Goal: Obtain resource: Obtain resource

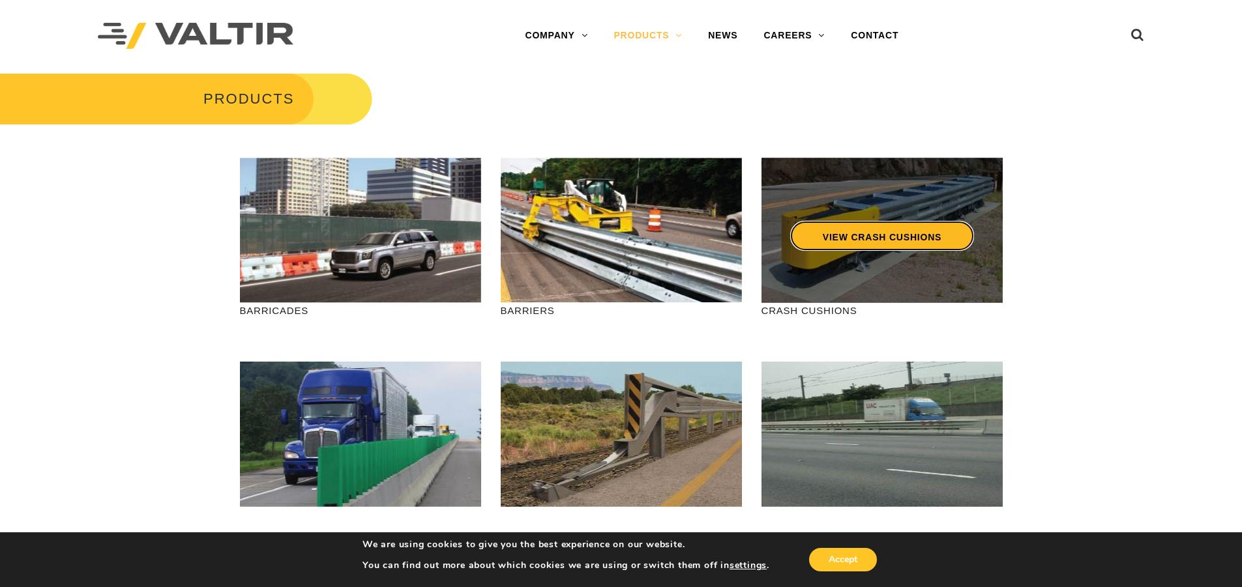
click at [851, 231] on link "VIEW CRASH CUSHIONS" at bounding box center [881, 236] width 184 height 30
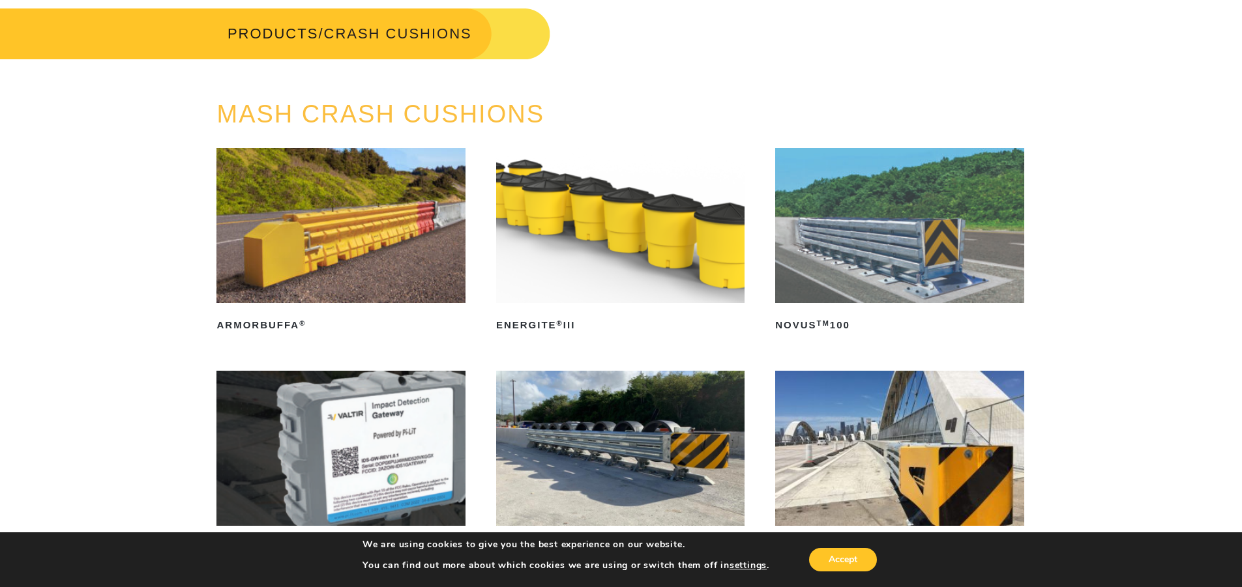
scroll to position [130, 0]
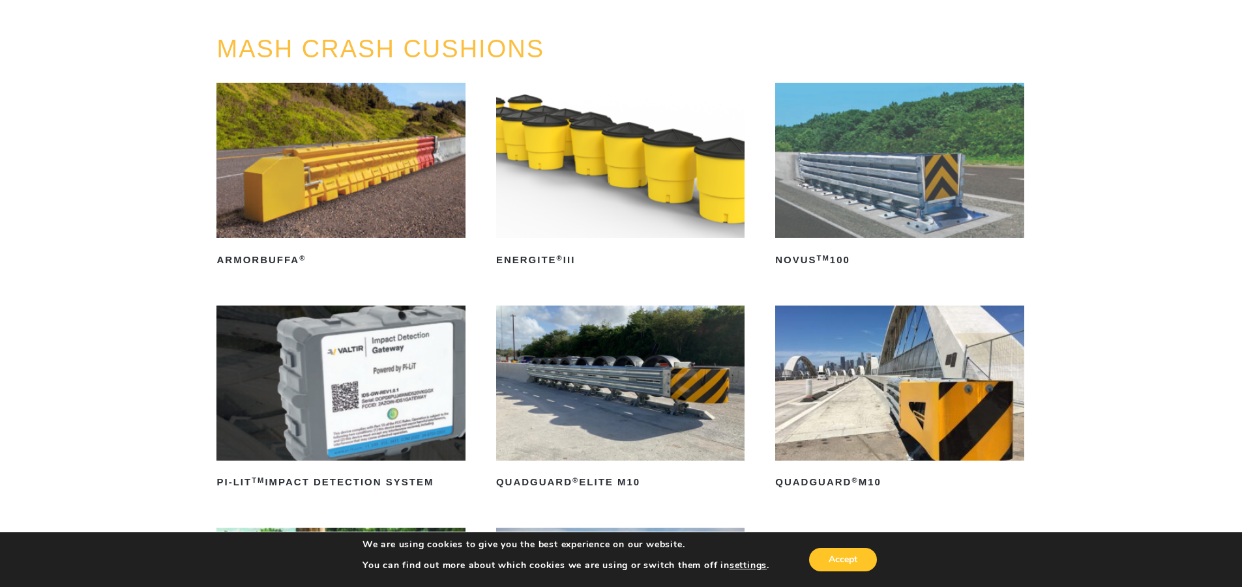
click at [652, 383] on img at bounding box center [620, 383] width 248 height 155
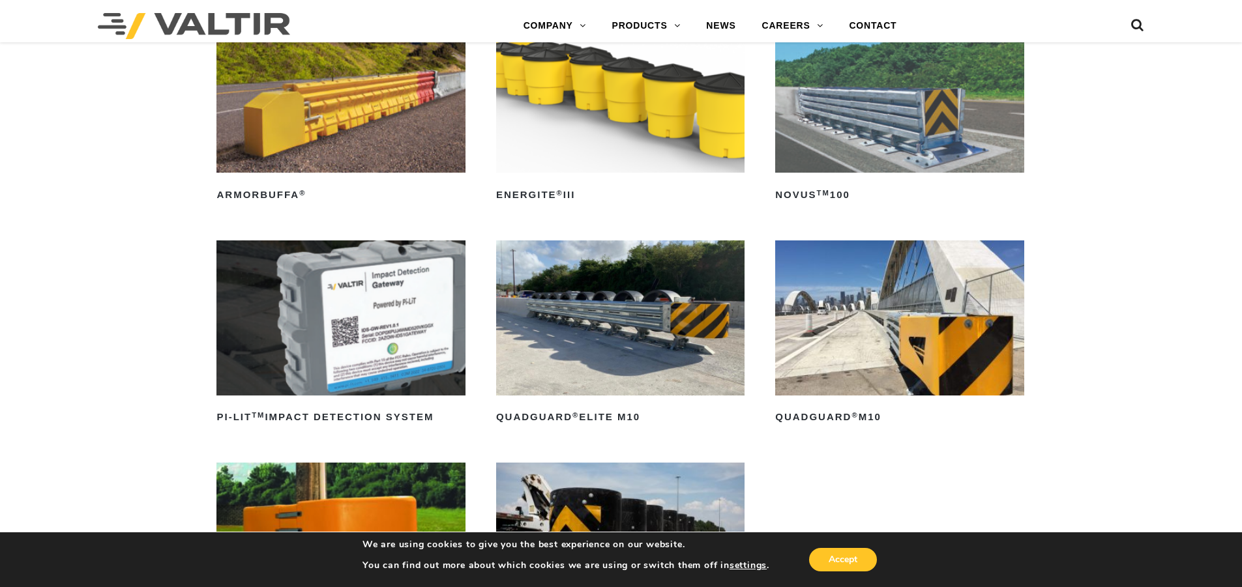
scroll to position [326, 0]
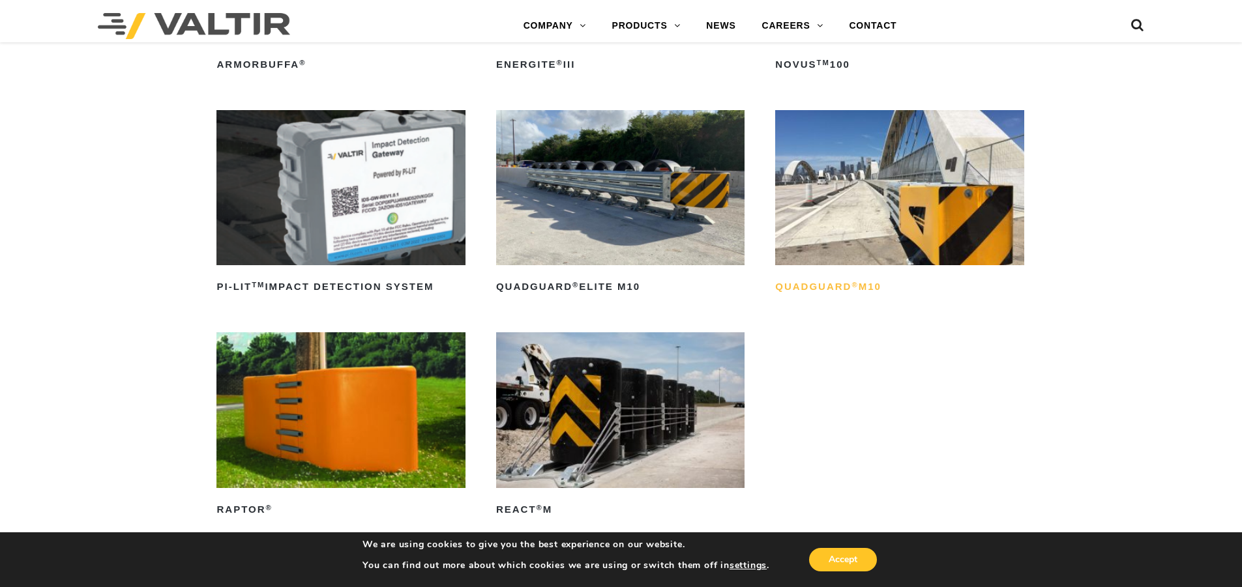
click at [830, 286] on h2 "QuadGuard ® M10" at bounding box center [899, 287] width 248 height 21
click at [568, 402] on img at bounding box center [620, 409] width 248 height 155
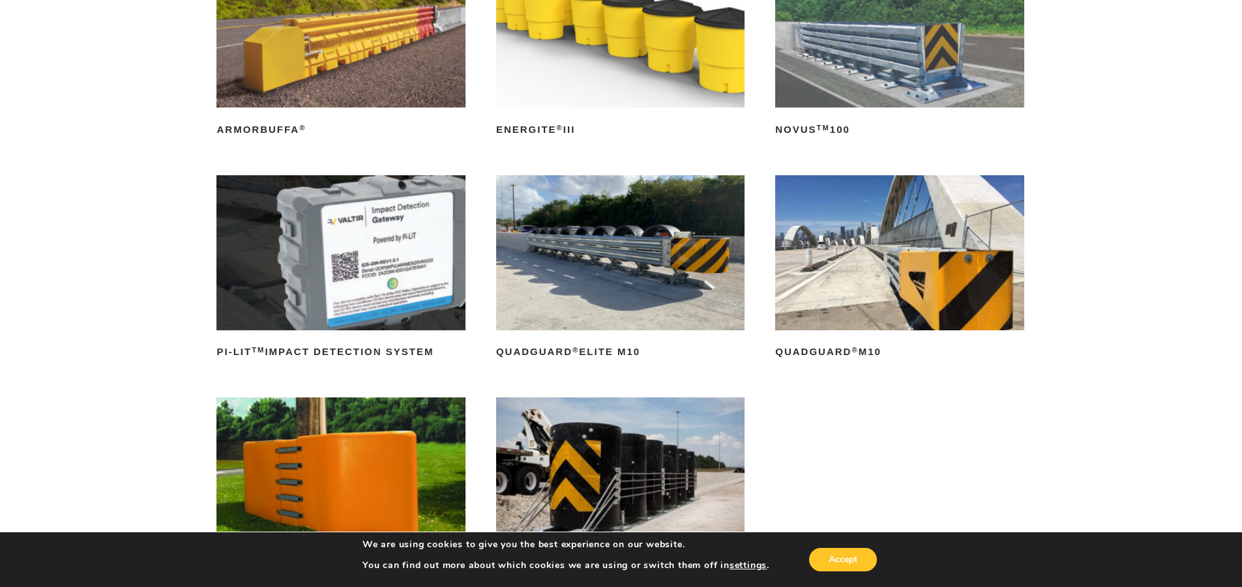
click at [353, 449] on img at bounding box center [340, 475] width 248 height 155
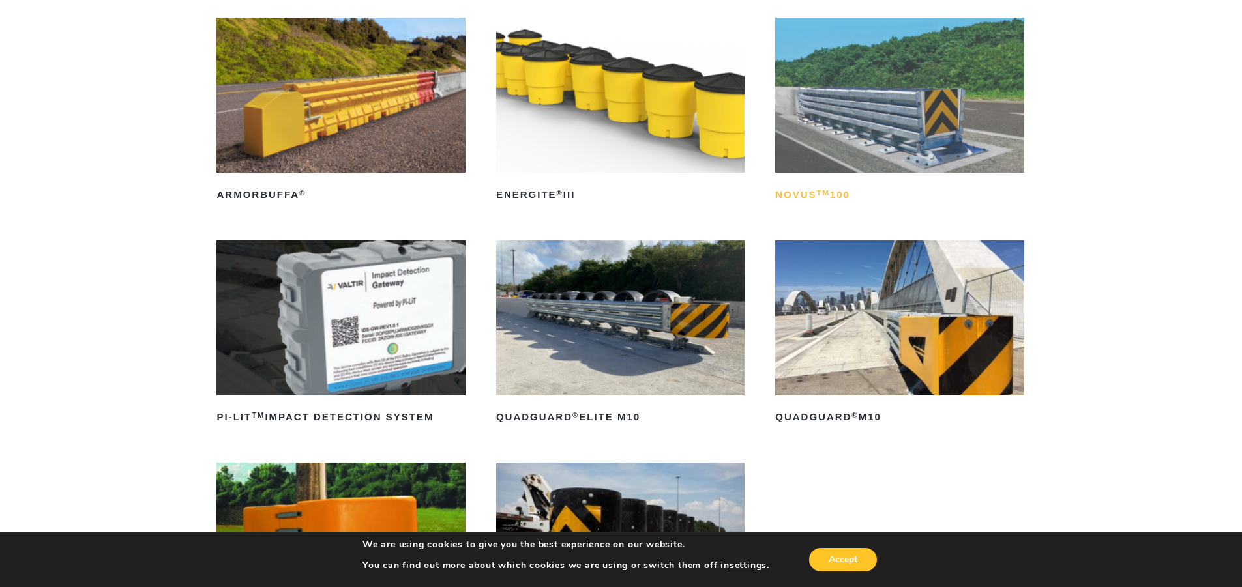
click at [810, 199] on h2 "NOVUS TM 100" at bounding box center [899, 194] width 248 height 21
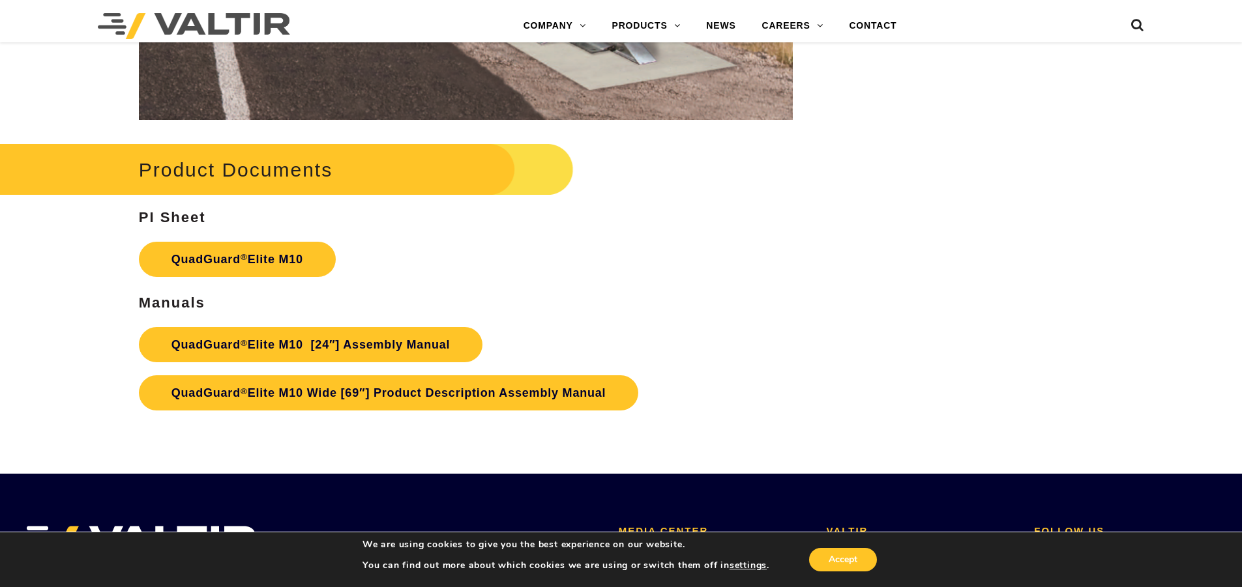
scroll to position [6910, 0]
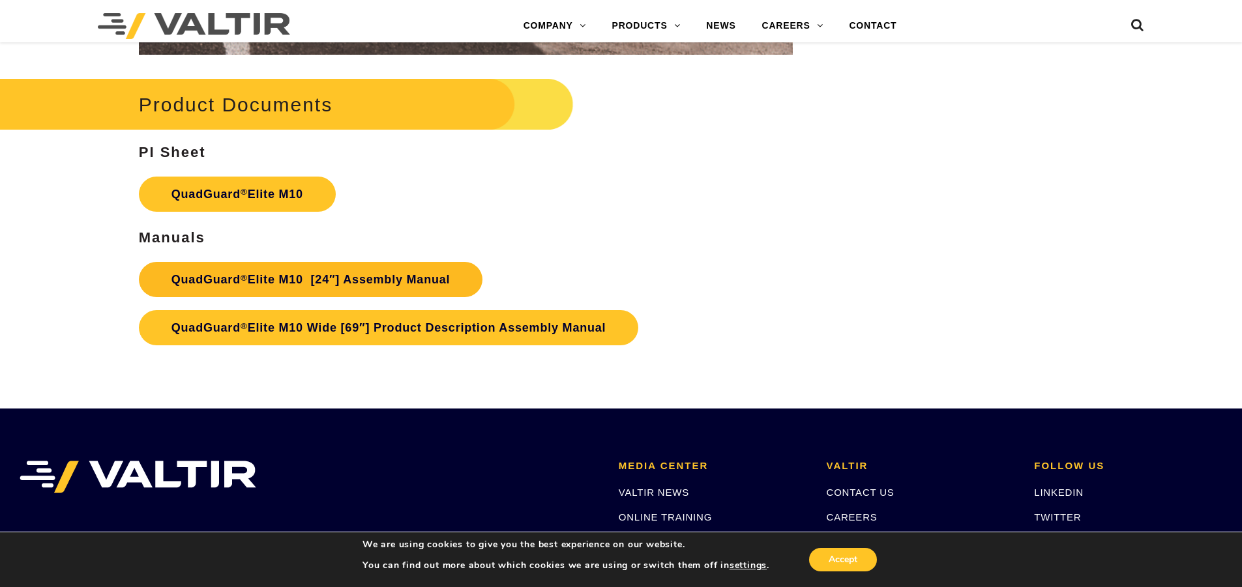
click at [397, 271] on link "QuadGuard ® Elite M10 [24″] Assembly Manual" at bounding box center [311, 279] width 344 height 35
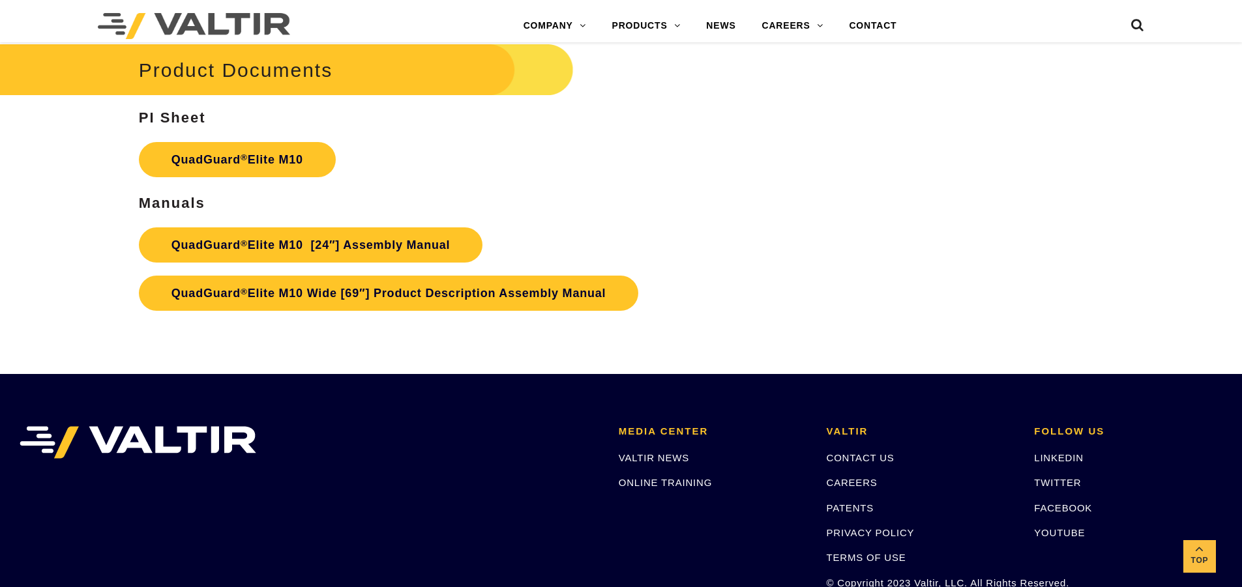
scroll to position [6910, 0]
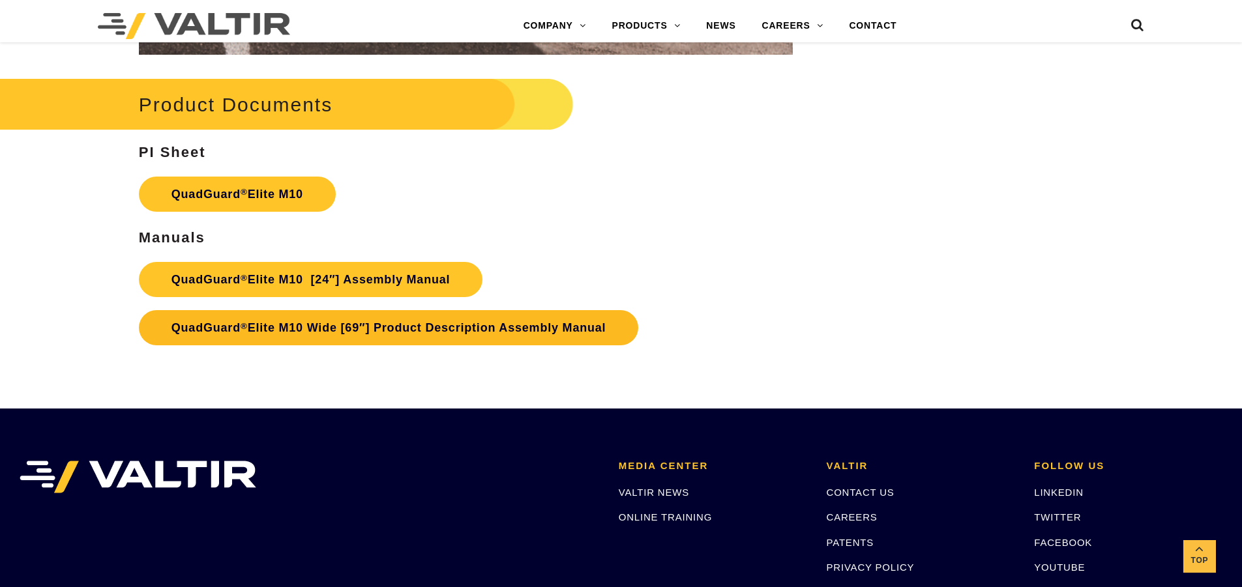
click at [325, 332] on link "QuadGuard ® Elite M10 Wide [69″] Product Description Assembly Manual" at bounding box center [389, 327] width 500 height 35
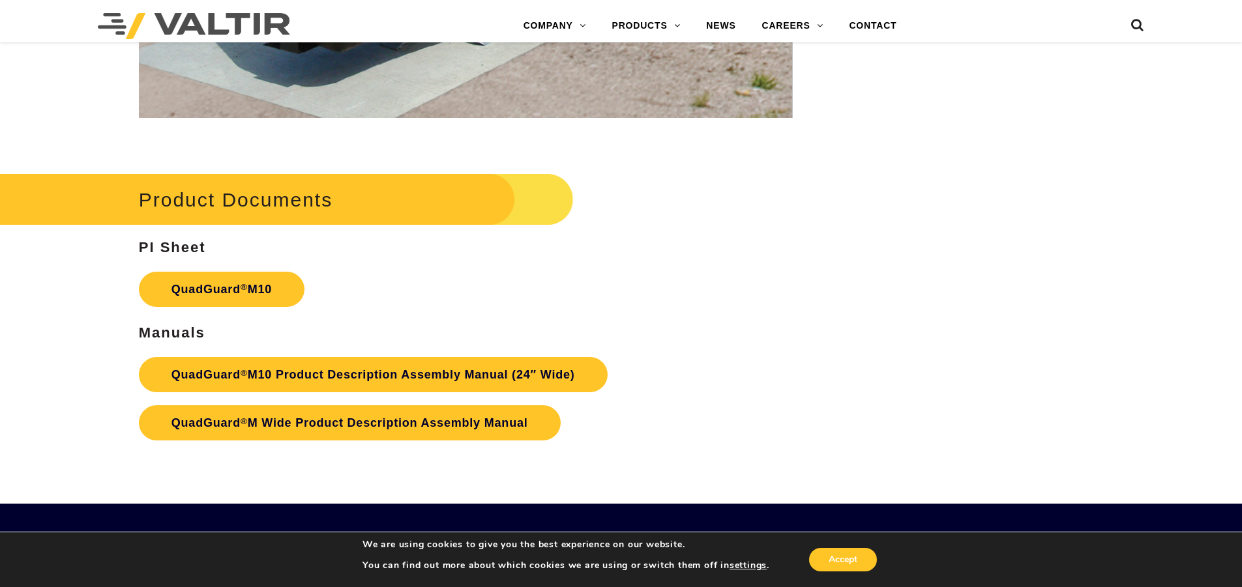
scroll to position [4954, 0]
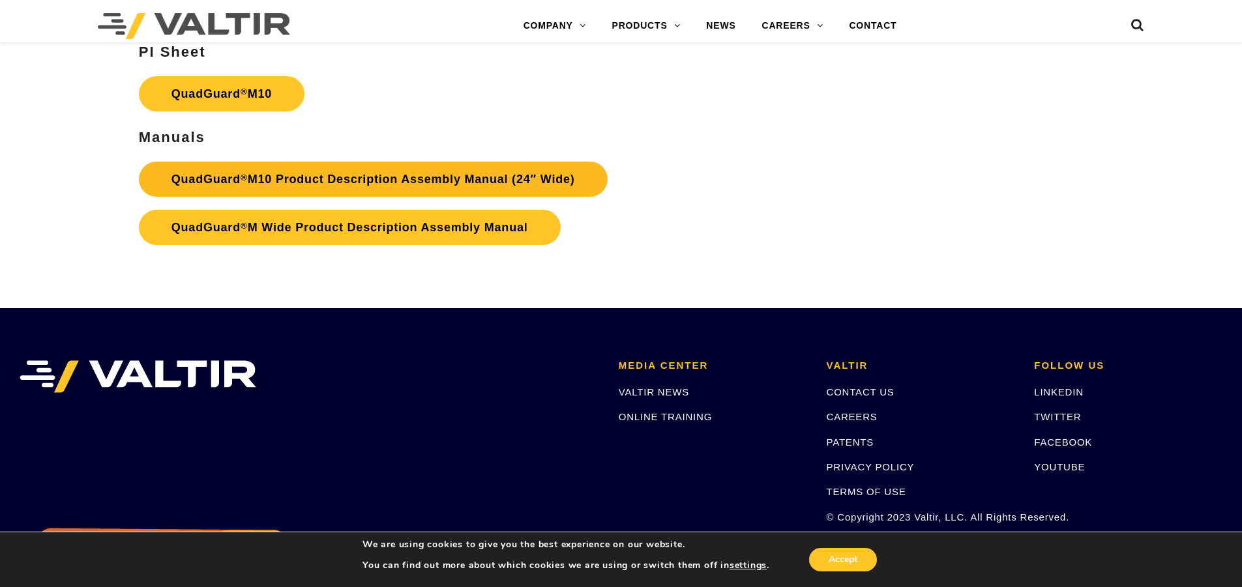
click at [500, 177] on link "QuadGuard ® M10 Product Description Assembly Manual (24″ Wide)" at bounding box center [373, 179] width 469 height 35
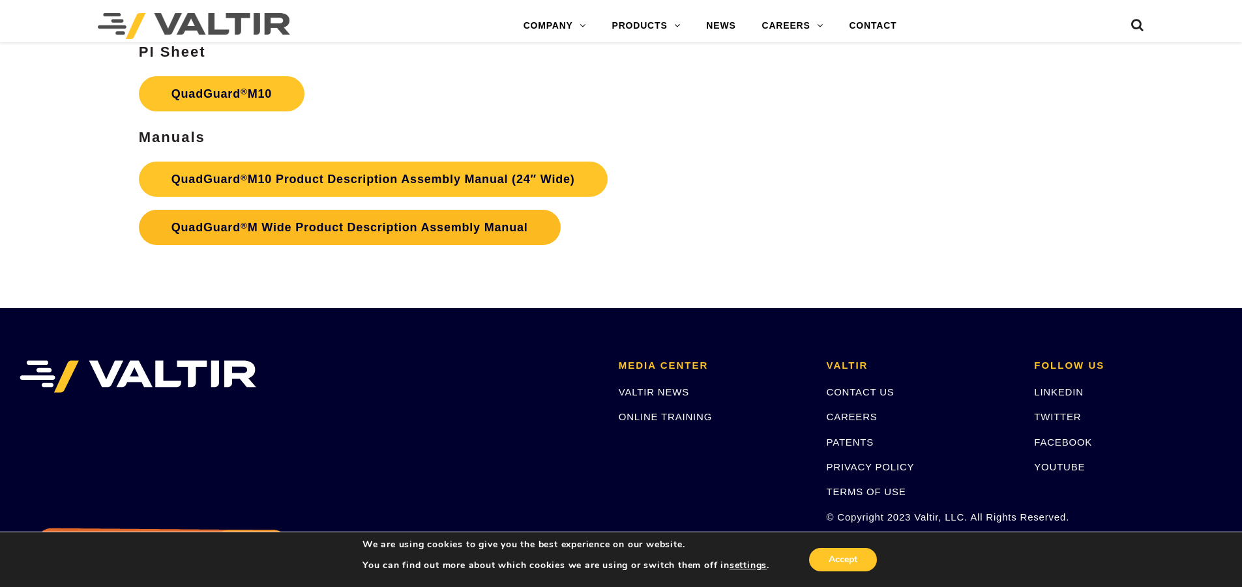
click at [353, 233] on link "QuadGuard ® M Wide Product Description Assembly Manual" at bounding box center [350, 227] width 422 height 35
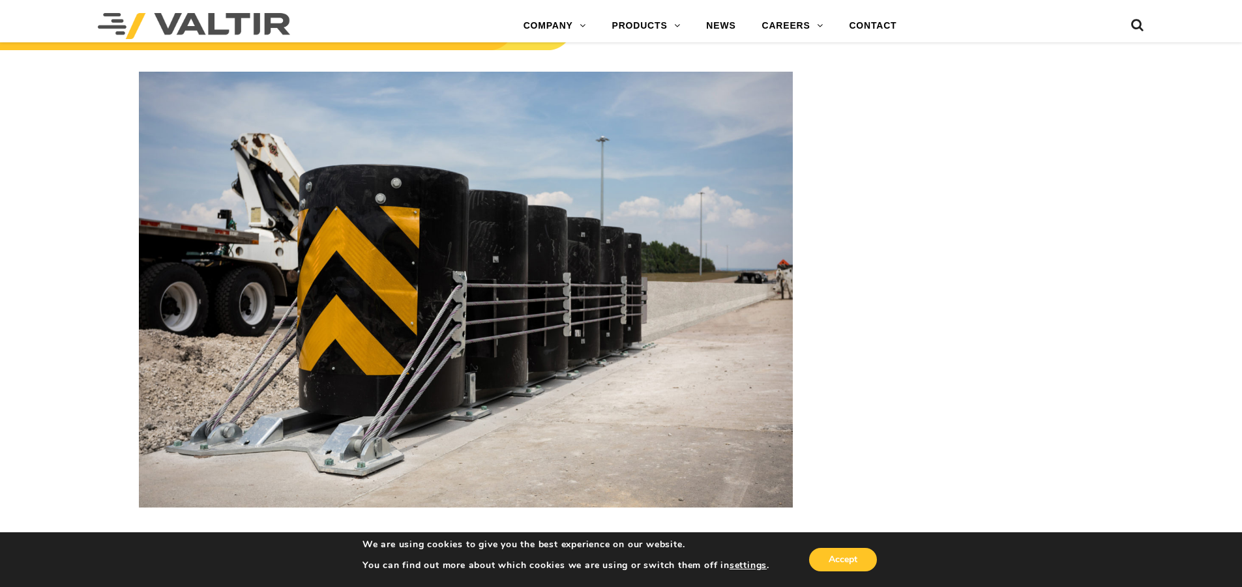
scroll to position [1937, 0]
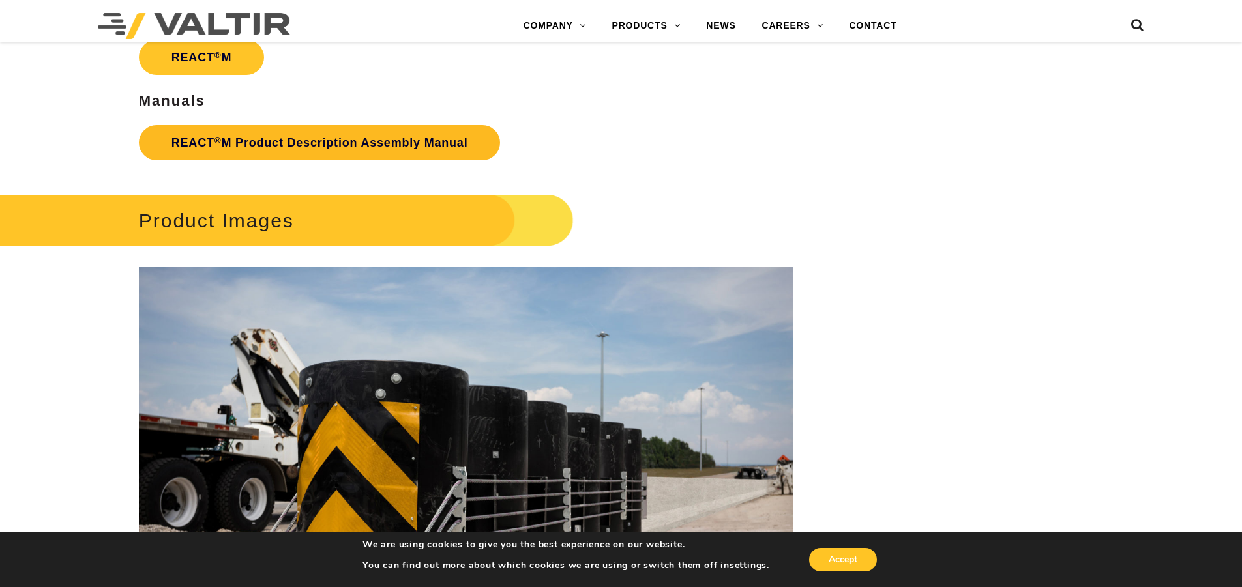
click at [394, 143] on link "REACT ® M Product Description Assembly Manual" at bounding box center [320, 142] width 362 height 35
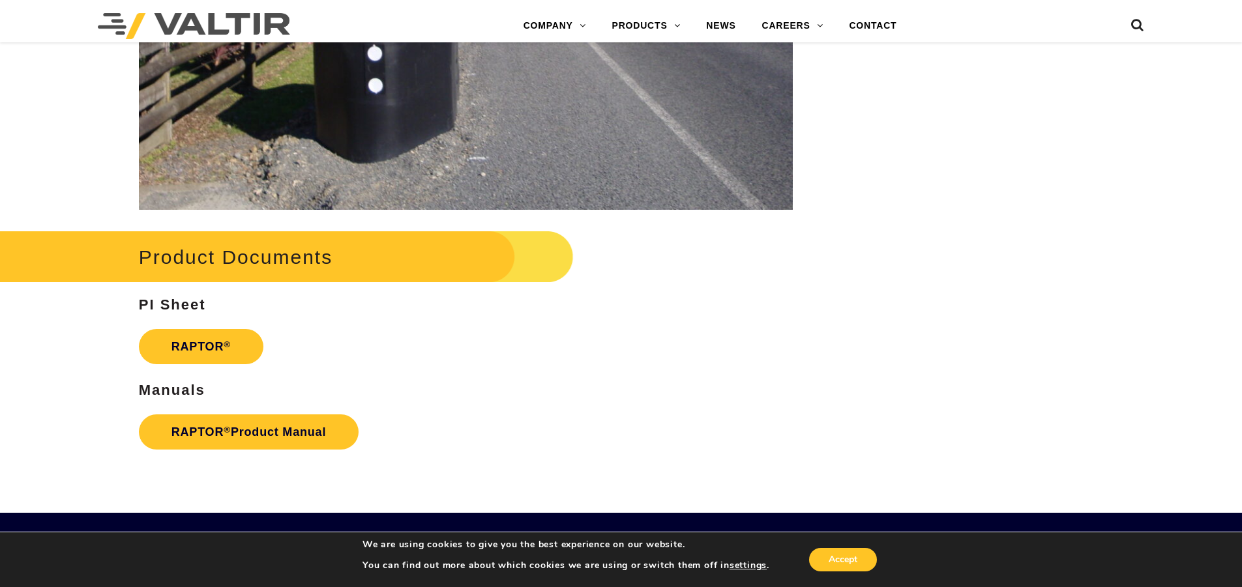
scroll to position [2355, 0]
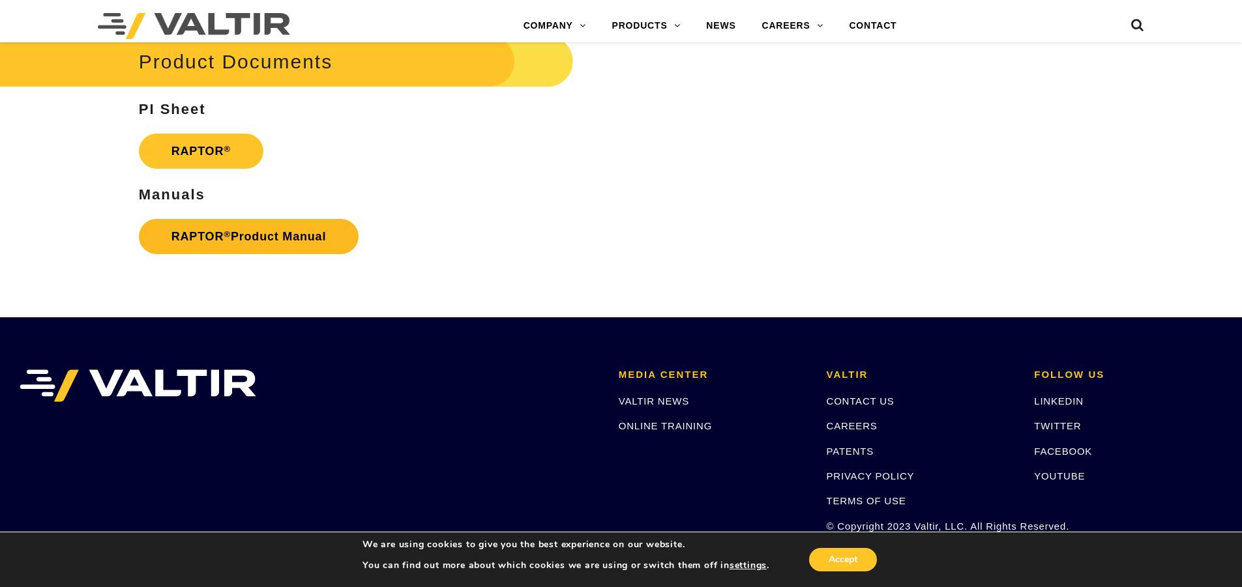
click at [292, 238] on link "RAPTOR ® Product Manual" at bounding box center [249, 236] width 220 height 35
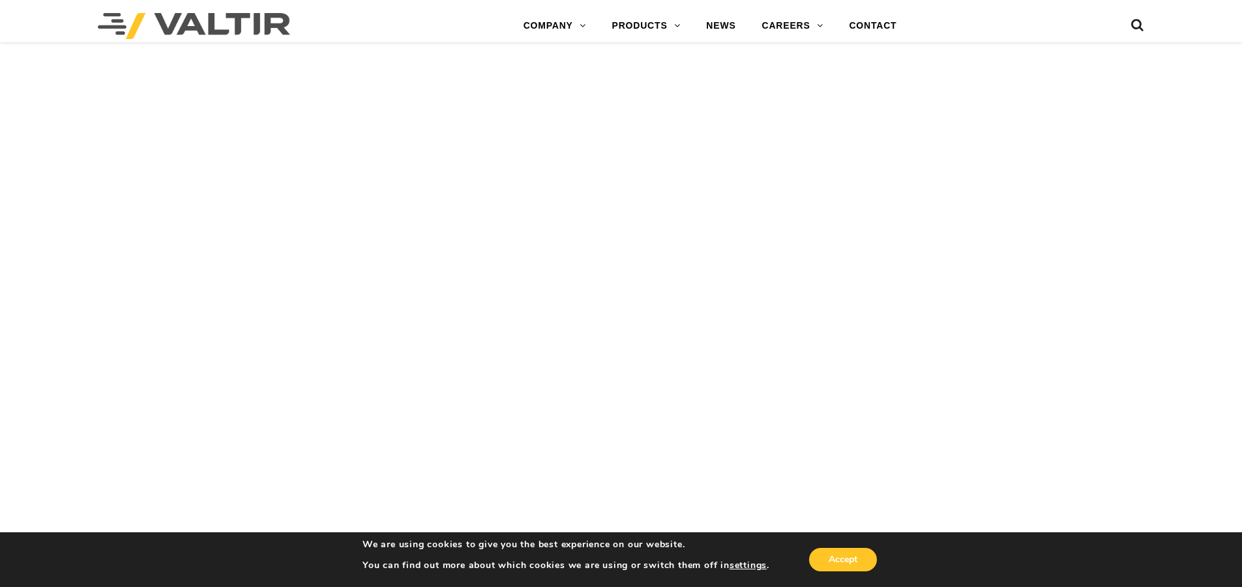
scroll to position [2608, 0]
